Goal: Find specific page/section: Find specific page/section

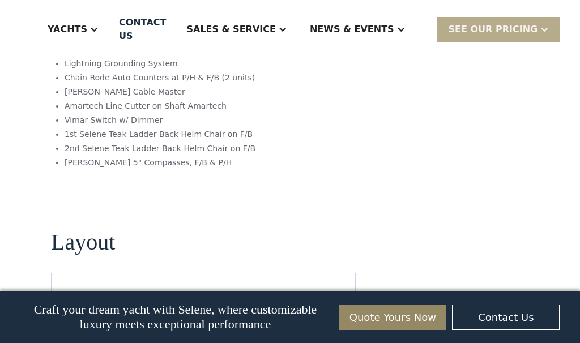
scroll to position [2040, 0]
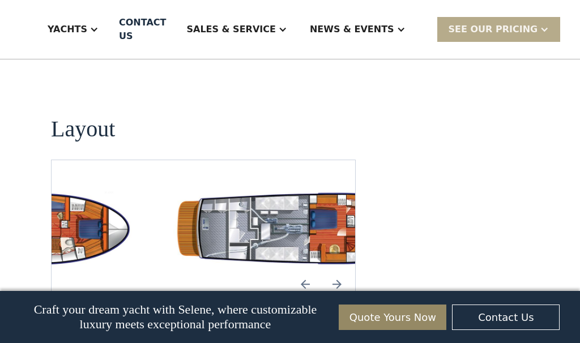
click at [337, 271] on img "Next slide" at bounding box center [337, 284] width 27 height 27
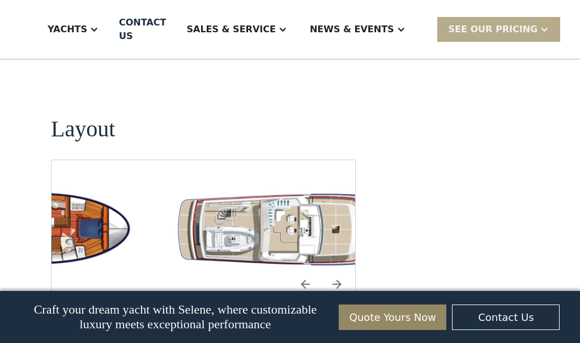
click at [337, 271] on img "Next slide" at bounding box center [337, 284] width 27 height 27
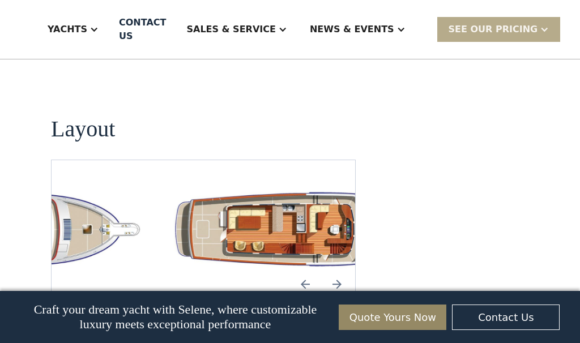
click at [337, 271] on img "Next slide" at bounding box center [337, 284] width 27 height 27
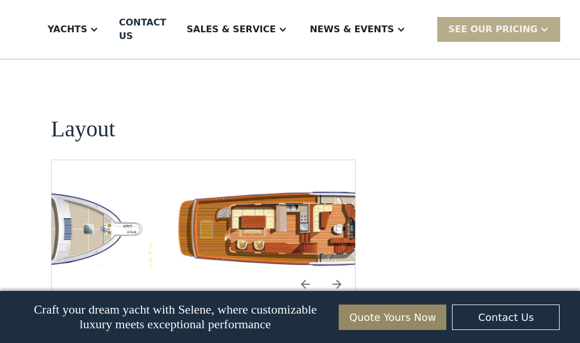
click at [337, 271] on img "Next slide" at bounding box center [337, 284] width 27 height 27
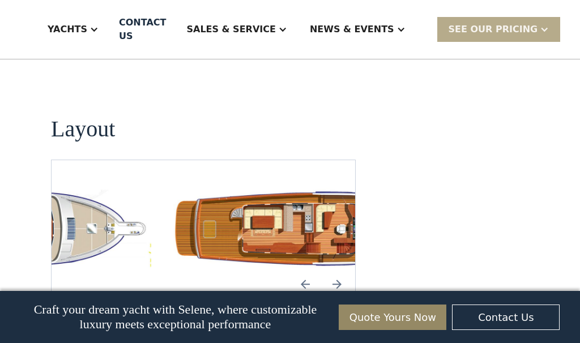
click at [337, 271] on img "Next slide" at bounding box center [337, 284] width 27 height 27
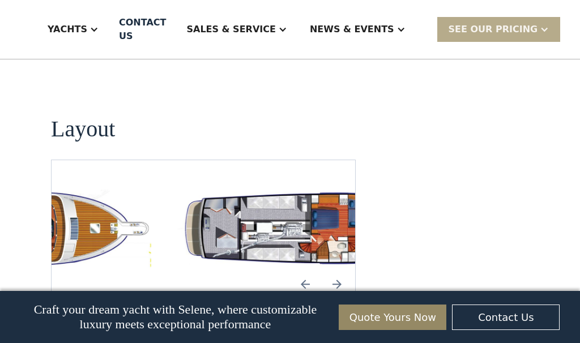
click at [337, 271] on img "Next slide" at bounding box center [337, 284] width 27 height 27
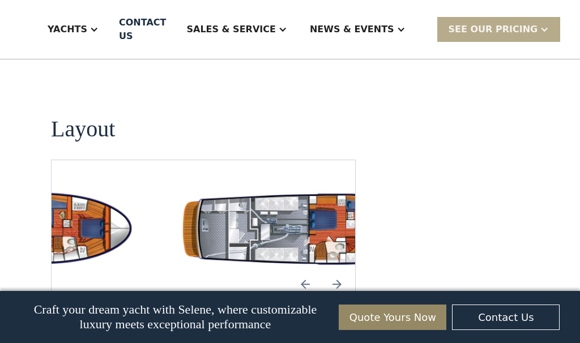
click at [337, 271] on img "Next slide" at bounding box center [337, 284] width 27 height 27
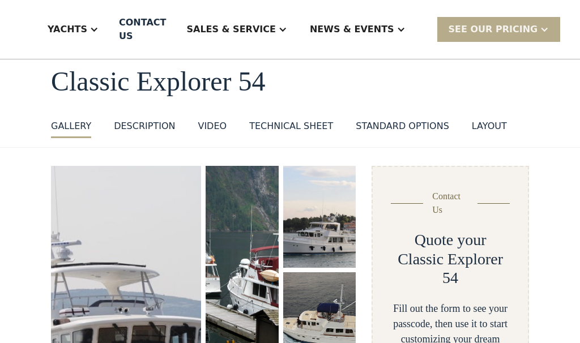
scroll to position [0, 0]
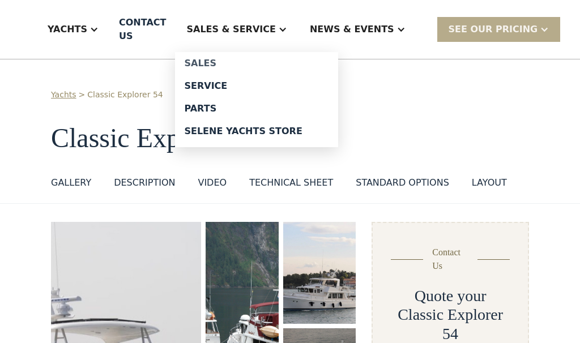
click at [222, 65] on div "Sales" at bounding box center [256, 63] width 145 height 9
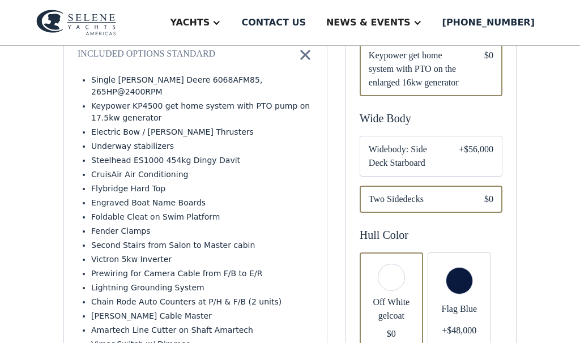
scroll to position [170, 0]
